Goal: Find contact information: Obtain details needed to contact an individual or organization

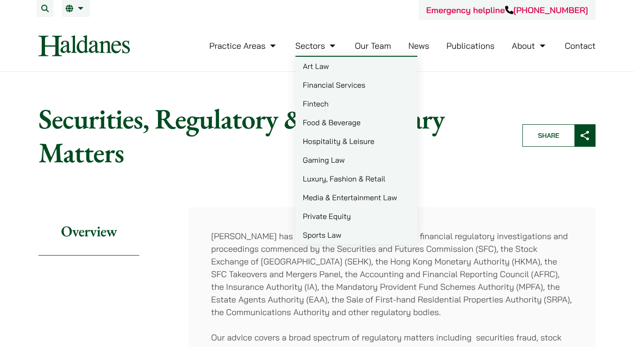
click at [325, 45] on link "Sectors" at bounding box center [316, 45] width 42 height 11
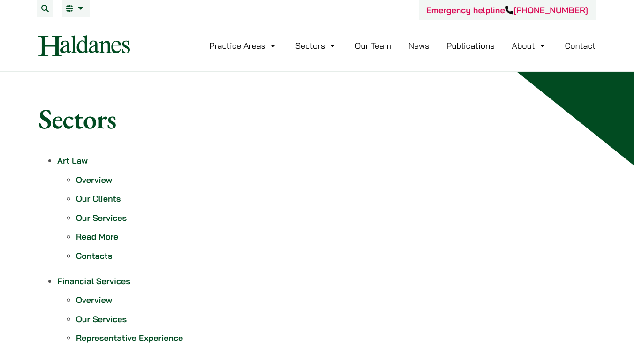
click at [578, 48] on link "Contact" at bounding box center [580, 45] width 31 height 11
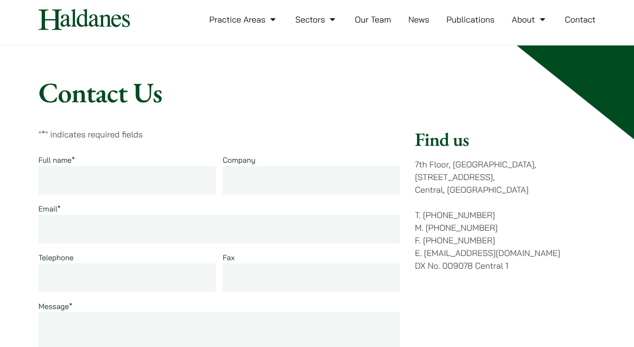
scroll to position [29, 0]
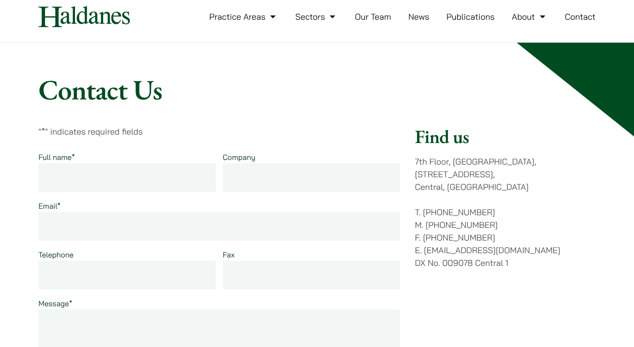
click at [365, 15] on link "Our Team" at bounding box center [373, 16] width 36 height 11
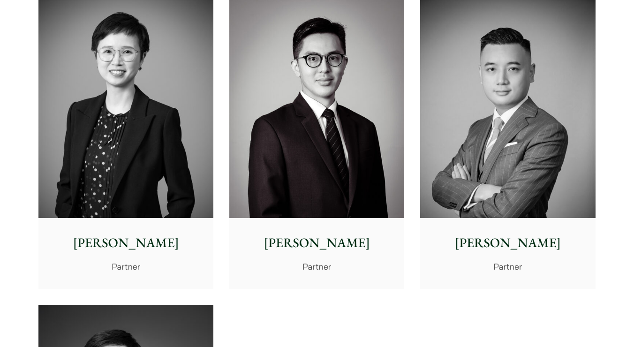
scroll to position [1759, 0]
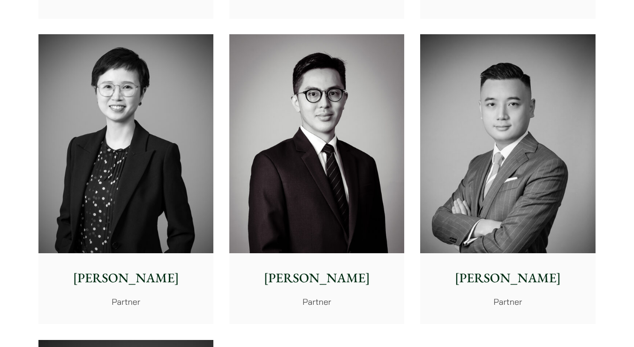
click at [184, 233] on img at bounding box center [125, 143] width 175 height 219
click at [403, 205] on img at bounding box center [316, 143] width 175 height 219
click at [495, 191] on img at bounding box center [507, 143] width 175 height 219
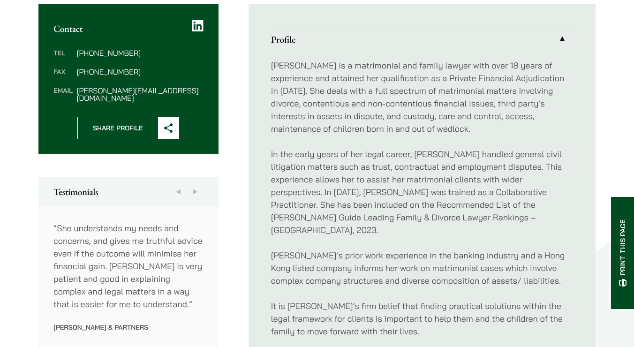
scroll to position [363, 0]
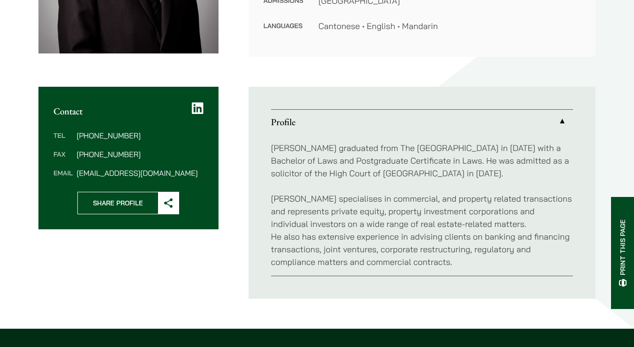
scroll to position [251, 0]
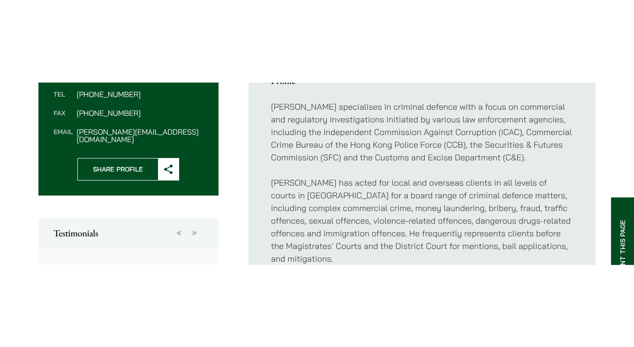
scroll to position [403, 0]
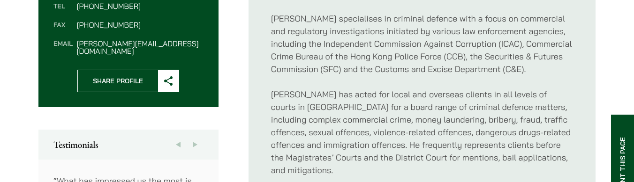
click at [315, 113] on p "Timothy has acted for local and overseas clients in all levels of courts in Hon…" at bounding box center [422, 132] width 302 height 89
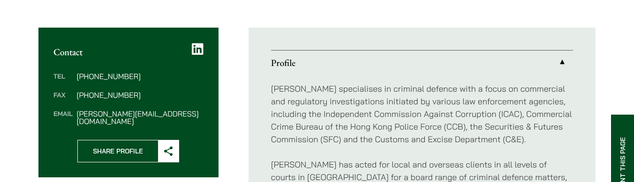
scroll to position [348, 0]
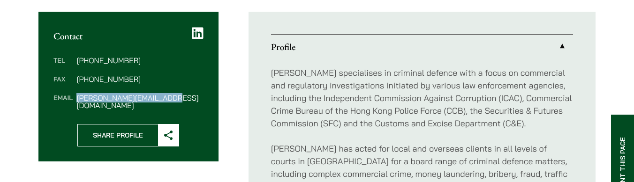
drag, startPoint x: 178, startPoint y: 100, endPoint x: 77, endPoint y: 100, distance: 100.8
click at [77, 100] on dd "timothy.wan@haldanes.com" at bounding box center [139, 101] width 127 height 15
copy dd "timothy.wan@haldanes.com"
drag, startPoint x: 97, startPoint y: 60, endPoint x: 142, endPoint y: 61, distance: 44.6
click at [142, 61] on dd "(852) 2230 2842" at bounding box center [139, 61] width 127 height 8
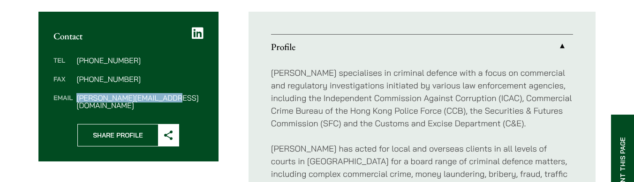
copy dd "2230 2842"
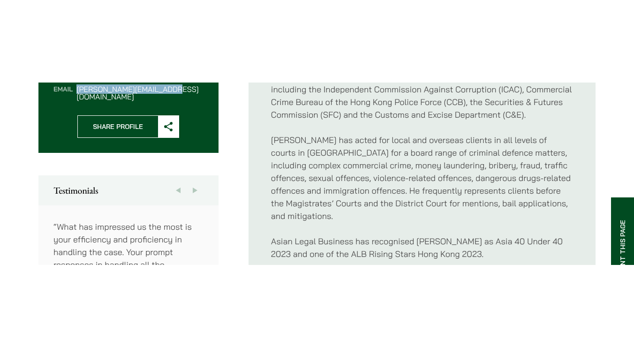
scroll to position [452, 0]
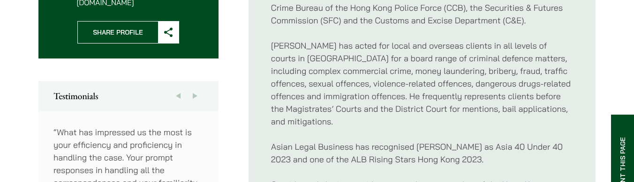
click at [348, 83] on p "Timothy has acted for local and overseas clients in all levels of courts in Hon…" at bounding box center [422, 83] width 302 height 89
click at [369, 101] on p "Timothy has acted for local and overseas clients in all levels of courts in Hon…" at bounding box center [422, 83] width 302 height 89
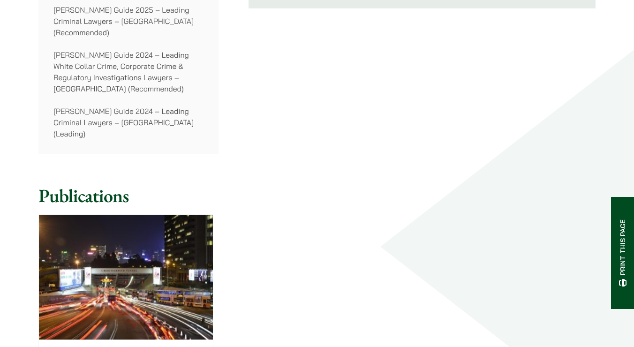
scroll to position [874, 0]
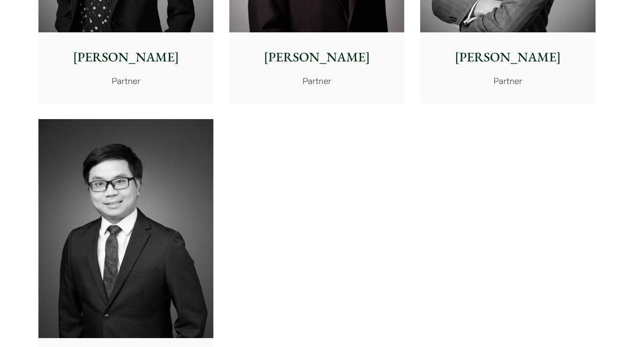
scroll to position [1994, 0]
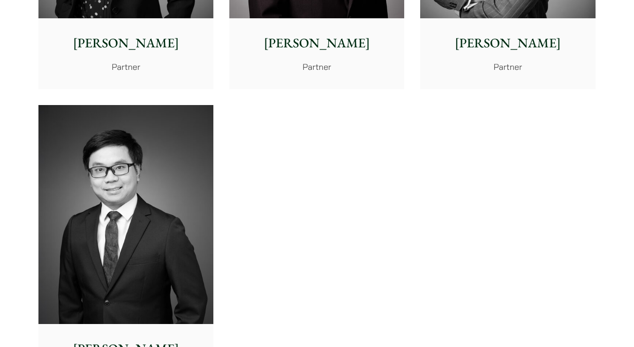
click at [129, 203] on img at bounding box center [125, 214] width 175 height 219
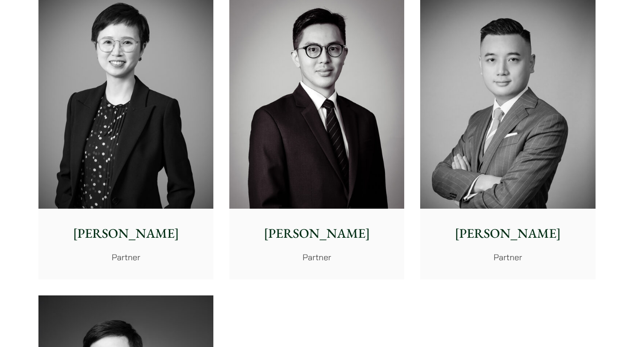
scroll to position [1801, 0]
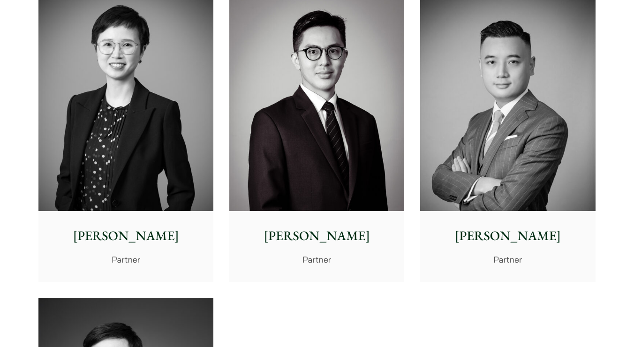
click at [371, 160] on img at bounding box center [316, 101] width 175 height 219
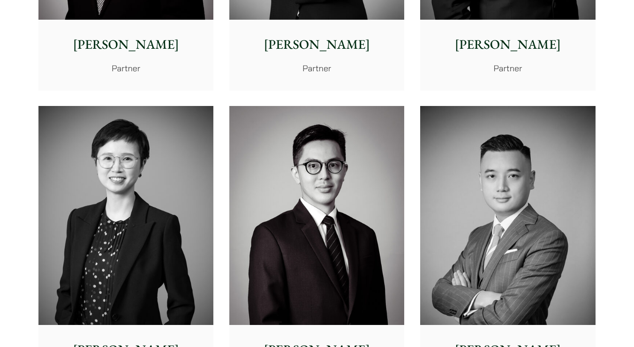
click at [144, 238] on img at bounding box center [125, 215] width 175 height 219
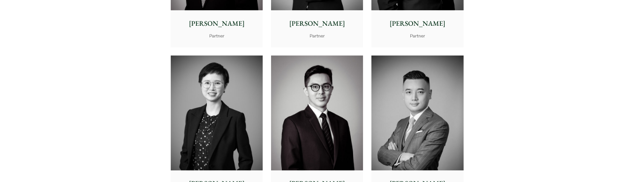
scroll to position [1442, 0]
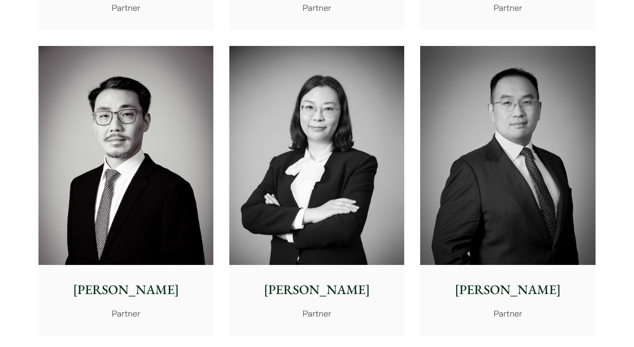
click at [506, 188] on img at bounding box center [507, 155] width 175 height 219
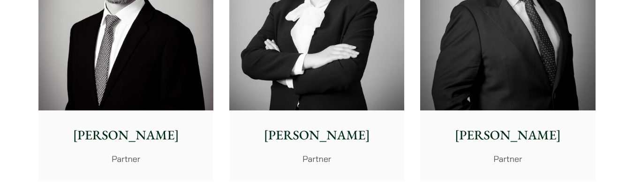
scroll to position [1616, 0]
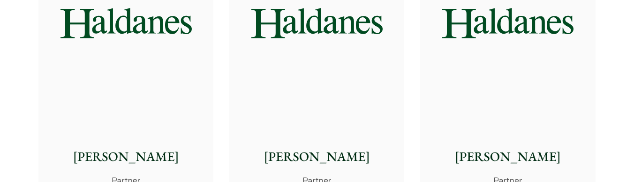
scroll to position [1252, 0]
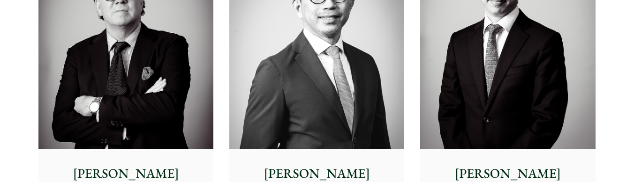
click at [491, 102] on img at bounding box center [507, 40] width 175 height 219
click at [313, 100] on img at bounding box center [316, 40] width 175 height 219
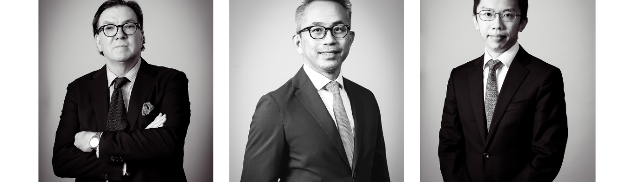
scroll to position [1201, 0]
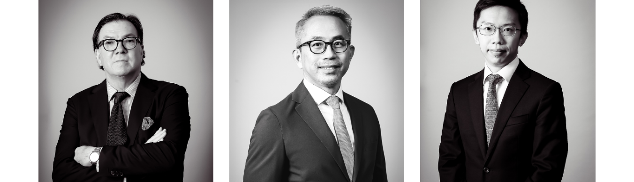
click at [143, 118] on img at bounding box center [125, 90] width 175 height 219
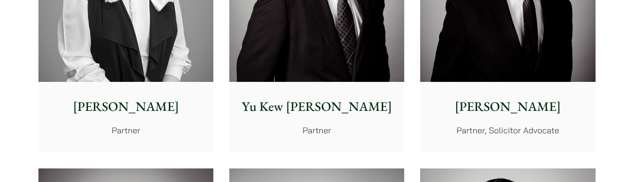
scroll to position [907, 0]
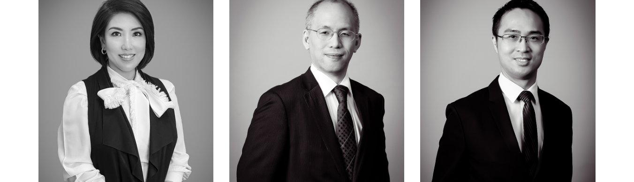
click at [488, 92] on img at bounding box center [507, 79] width 175 height 219
click at [326, 80] on img at bounding box center [316, 79] width 175 height 219
click at [181, 69] on img at bounding box center [125, 79] width 175 height 219
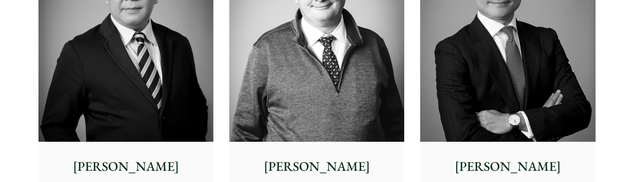
scroll to position [642, 0]
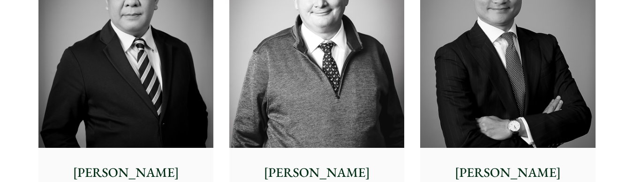
click at [447, 89] on img at bounding box center [507, 39] width 175 height 219
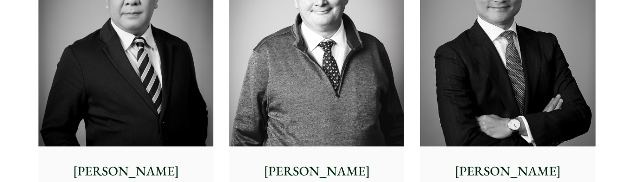
click at [302, 71] on img at bounding box center [316, 37] width 175 height 219
click at [126, 71] on img at bounding box center [125, 37] width 175 height 219
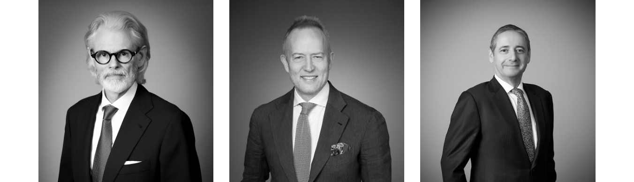
scroll to position [249, 0]
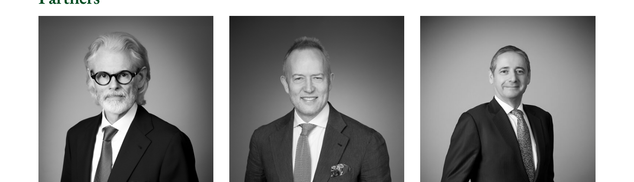
click at [498, 101] on img at bounding box center [507, 125] width 175 height 219
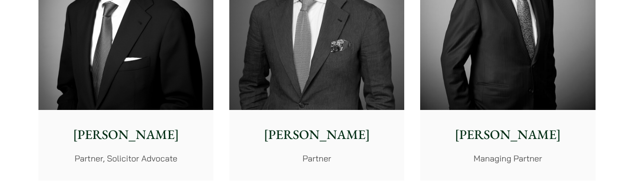
click at [429, 66] on img at bounding box center [507, 0] width 175 height 219
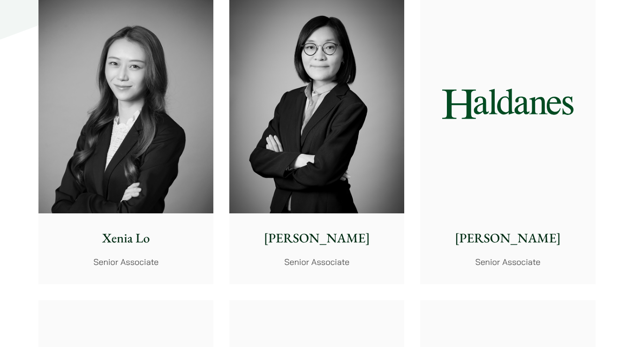
scroll to position [2634, 0]
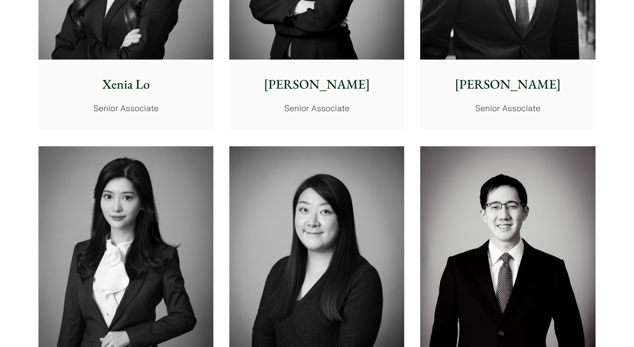
click at [352, 151] on img at bounding box center [316, 255] width 175 height 219
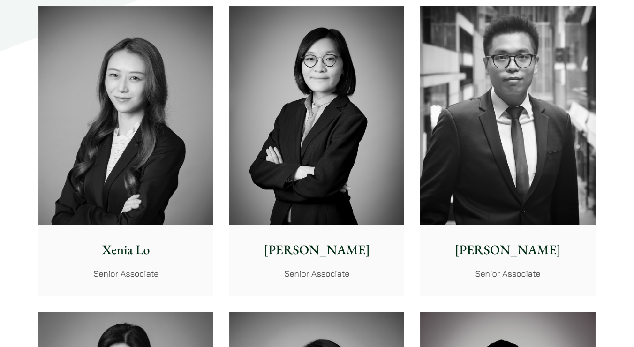
scroll to position [2474, 0]
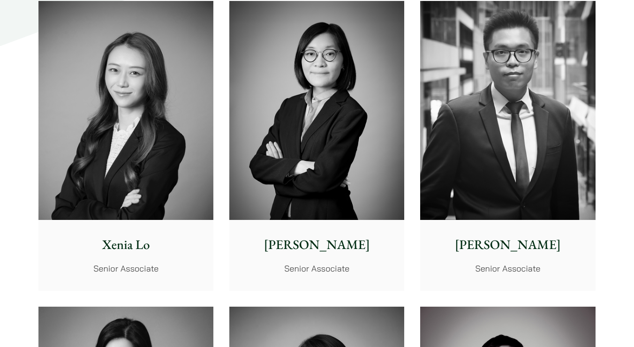
click at [139, 95] on img at bounding box center [125, 110] width 175 height 219
click at [304, 86] on img at bounding box center [316, 110] width 175 height 219
click at [497, 119] on img at bounding box center [507, 110] width 175 height 219
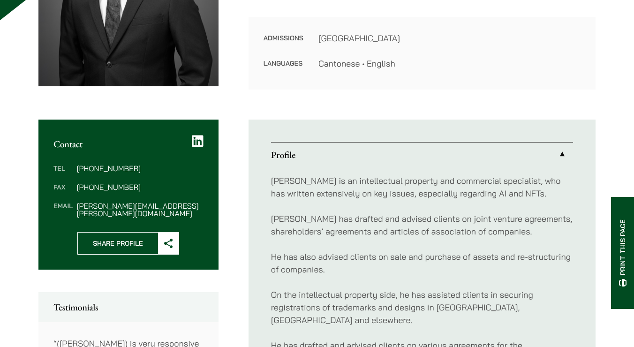
scroll to position [246, 0]
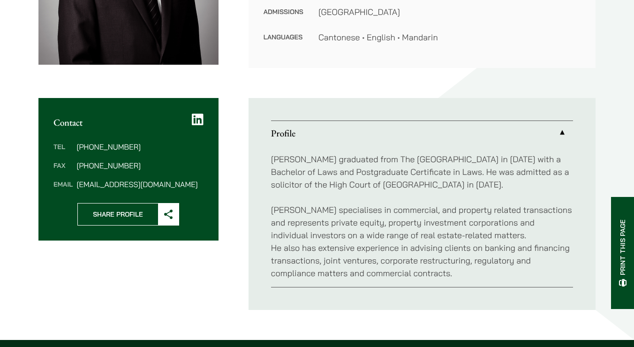
scroll to position [264, 0]
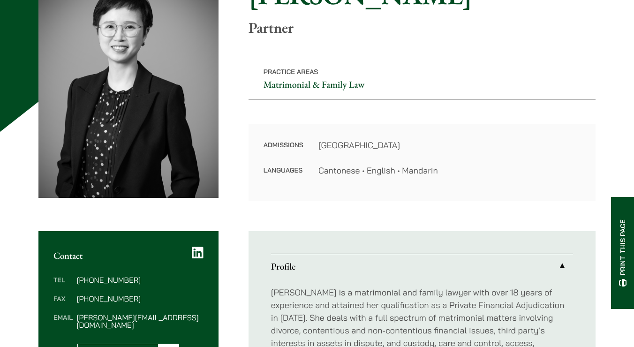
scroll to position [276, 0]
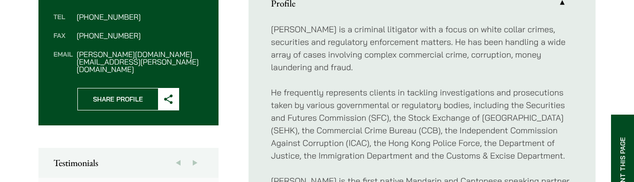
scroll to position [375, 0]
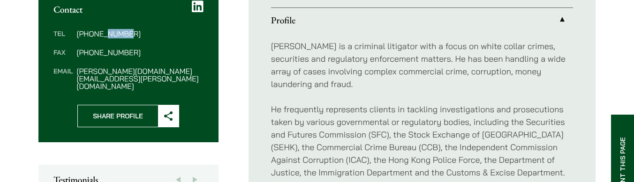
drag, startPoint x: 99, startPoint y: 33, endPoint x: 120, endPoint y: 33, distance: 21.1
click at [120, 33] on dd "(852) 2230 2823" at bounding box center [139, 34] width 127 height 8
drag, startPoint x: 96, startPoint y: 33, endPoint x: 146, endPoint y: 37, distance: 50.3
click at [146, 37] on dd "(852) 2230 2823" at bounding box center [139, 34] width 127 height 8
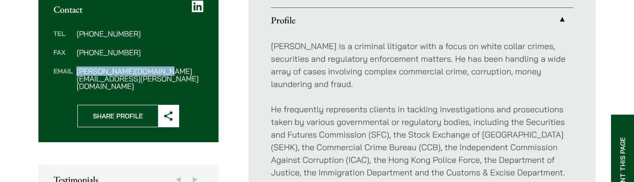
drag, startPoint x: 171, startPoint y: 69, endPoint x: 78, endPoint y: 73, distance: 92.9
click at [78, 73] on dd "paul.wang@haldanes.com" at bounding box center [139, 79] width 127 height 23
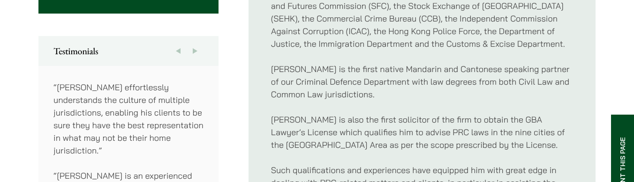
scroll to position [513, 0]
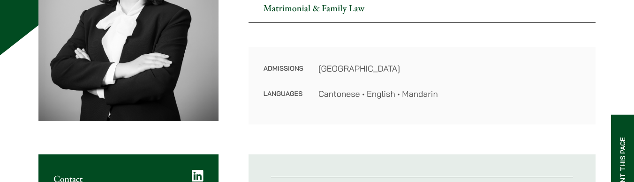
scroll to position [179, 0]
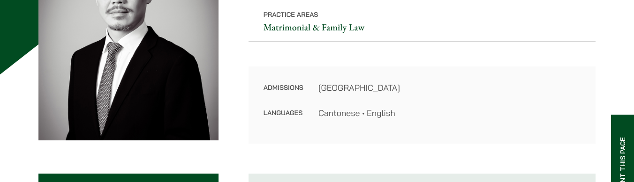
scroll to position [184, 0]
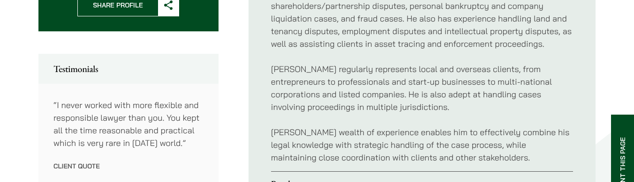
scroll to position [464, 0]
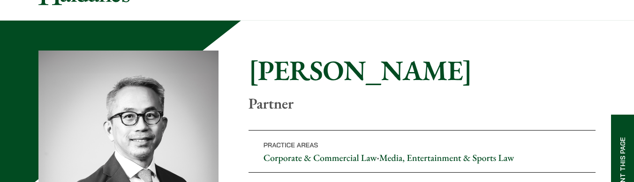
scroll to position [143, 0]
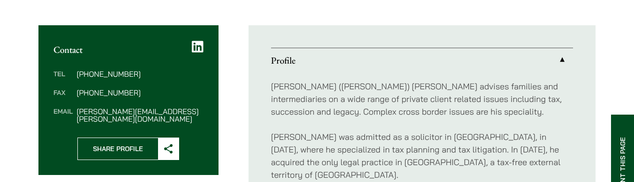
scroll to position [337, 0]
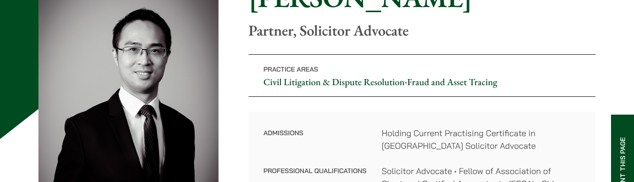
scroll to position [151, 0]
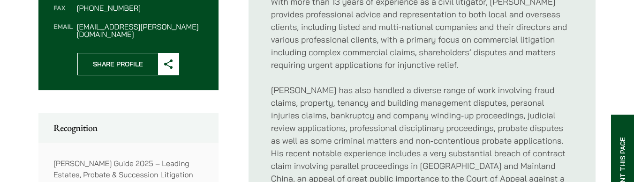
scroll to position [518, 0]
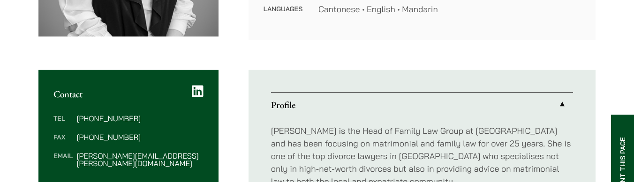
scroll to position [297, 0]
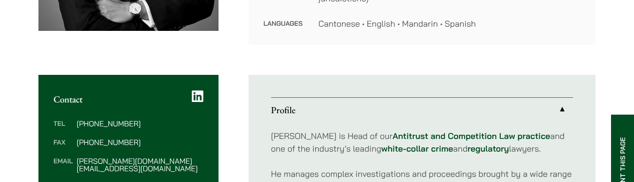
scroll to position [305, 0]
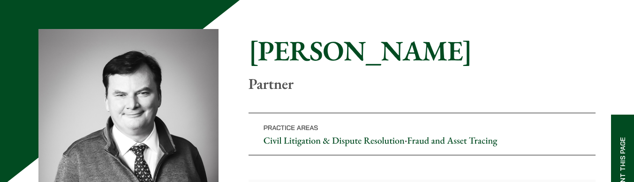
scroll to position [132, 0]
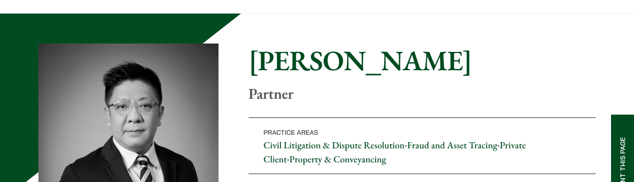
scroll to position [100, 0]
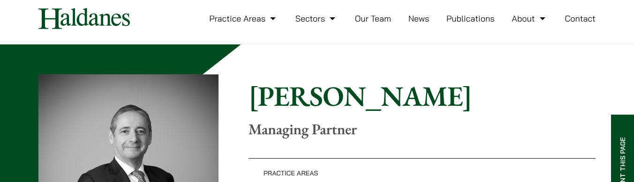
scroll to position [170, 0]
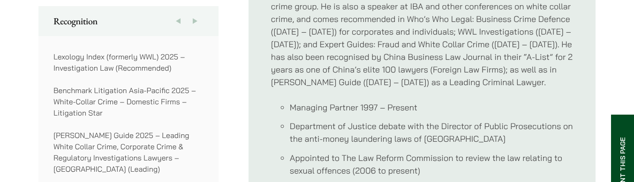
scroll to position [740, 0]
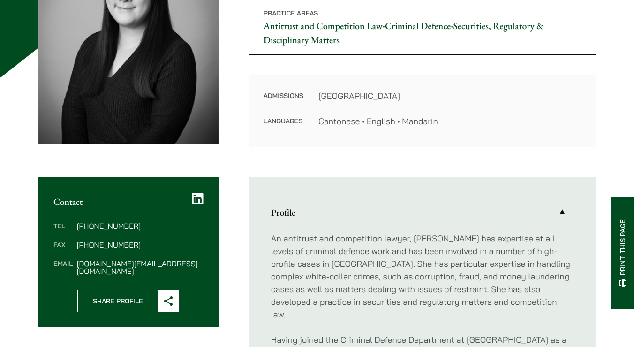
scroll to position [157, 0]
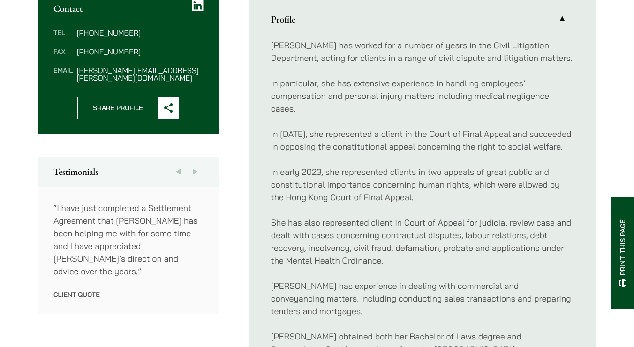
scroll to position [378, 0]
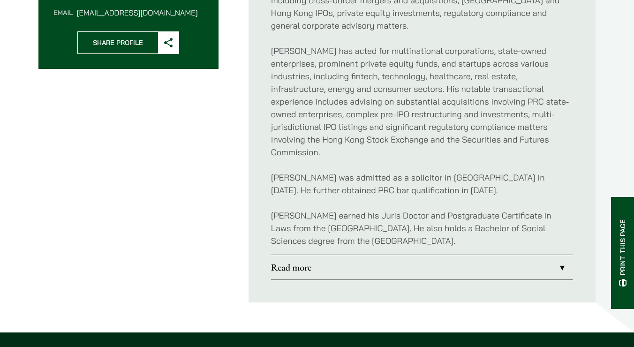
scroll to position [430, 0]
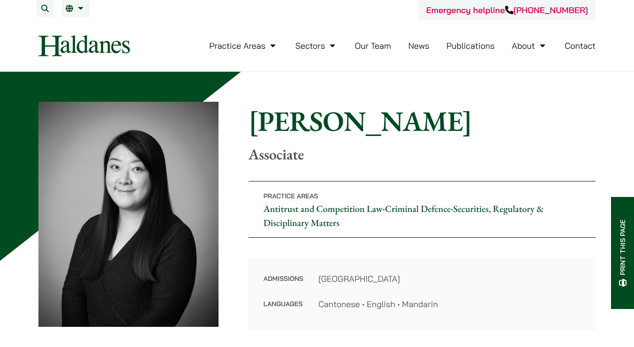
scroll to position [157, 0]
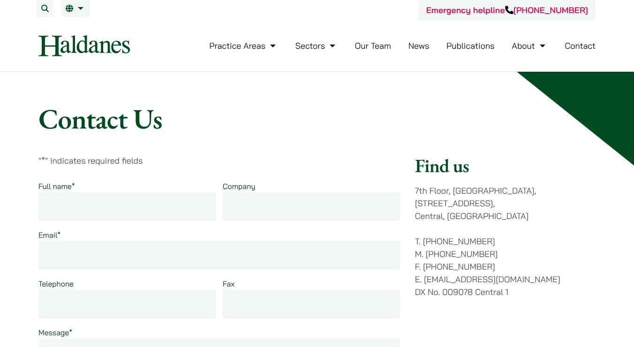
scroll to position [29, 0]
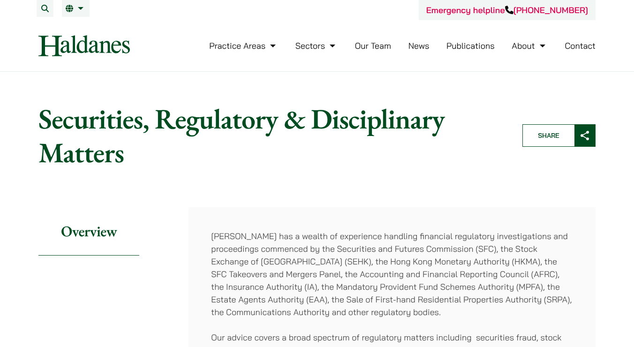
click at [481, 237] on p "Haldanes has a wealth of experience handling financial regulatory investigation…" at bounding box center [392, 274] width 362 height 89
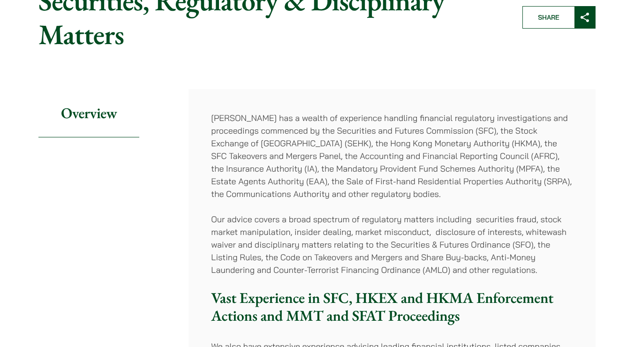
scroll to position [151, 0]
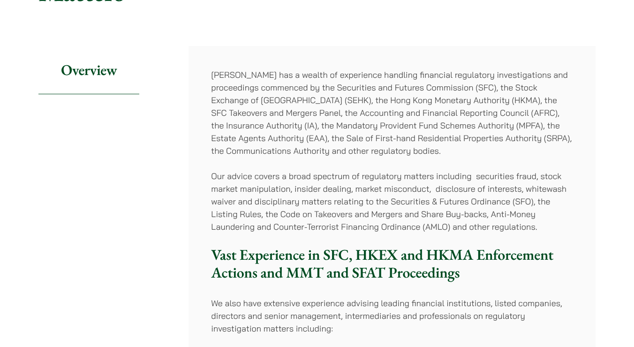
scroll to position [203, 0]
